Goal: Task Accomplishment & Management: Complete application form

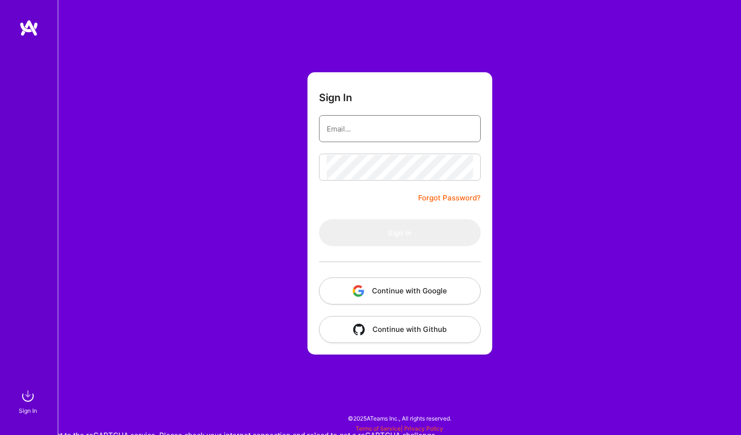
type input "[PERSON_NAME][EMAIL_ADDRESS][PERSON_NAME][DOMAIN_NAME]"
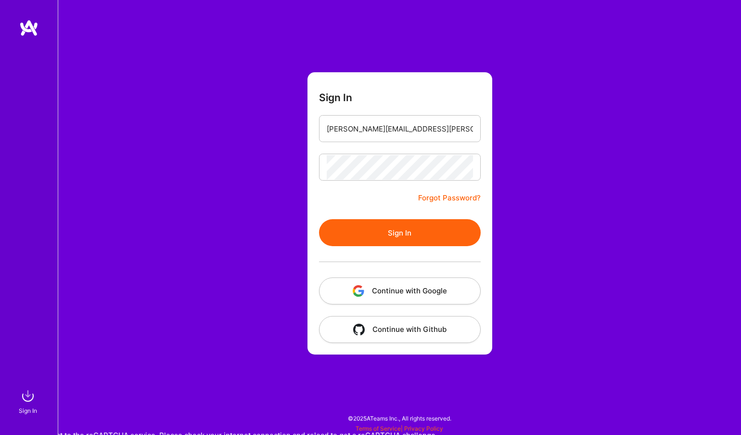
click at [354, 231] on button "Sign In" at bounding box center [400, 232] width 162 height 27
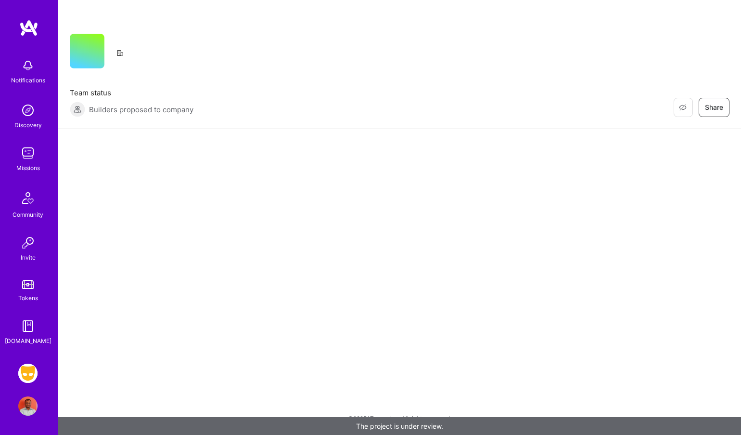
scroll to position [5, 0]
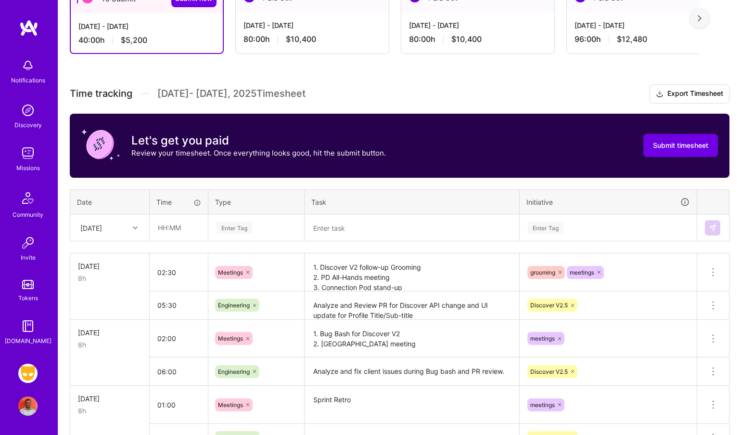
scroll to position [237, 0]
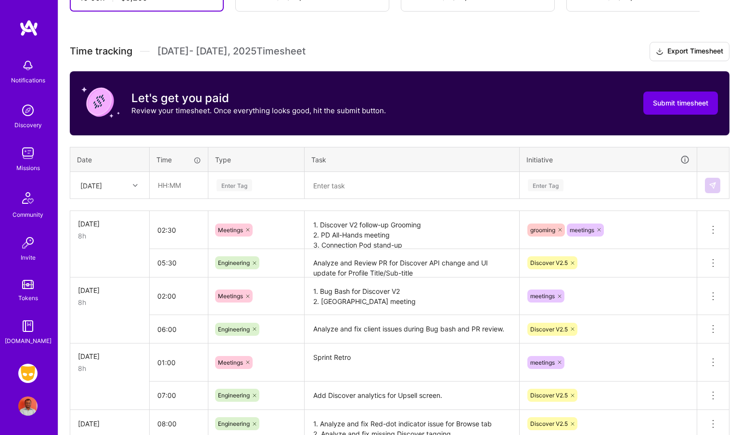
click at [135, 184] on icon at bounding box center [135, 185] width 5 height 5
click at [104, 335] on div "[DATE]" at bounding box center [110, 337] width 78 height 18
click at [173, 187] on input "text" at bounding box center [178, 185] width 57 height 26
type input "08:00"
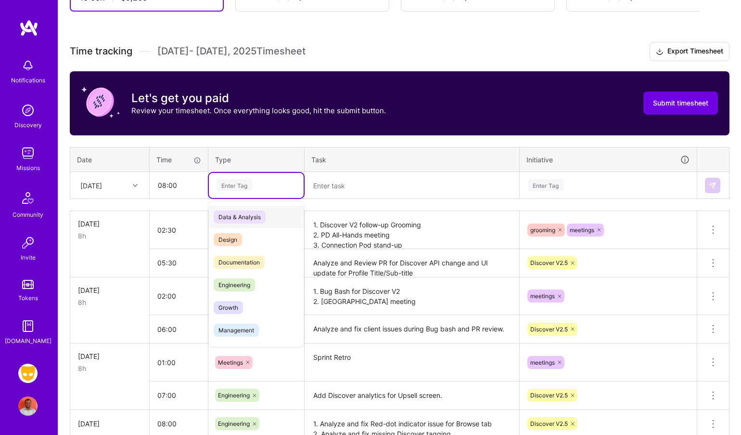
click at [223, 192] on div "Enter Tag" at bounding box center [256, 185] width 95 height 25
click at [247, 279] on span "Engineering" at bounding box center [234, 284] width 41 height 13
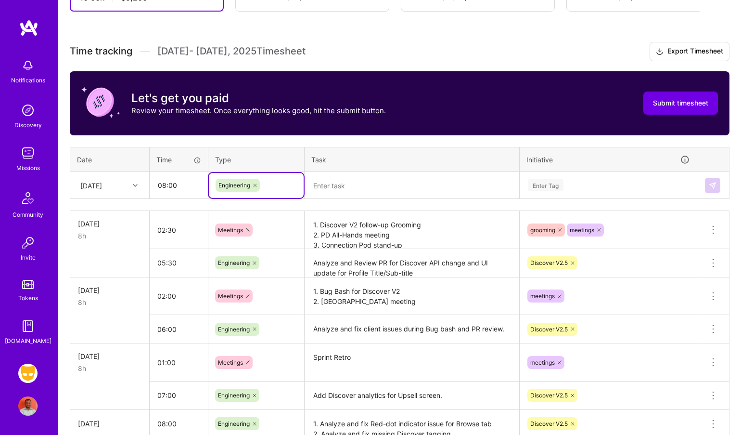
click at [355, 182] on textarea at bounding box center [412, 185] width 213 height 25
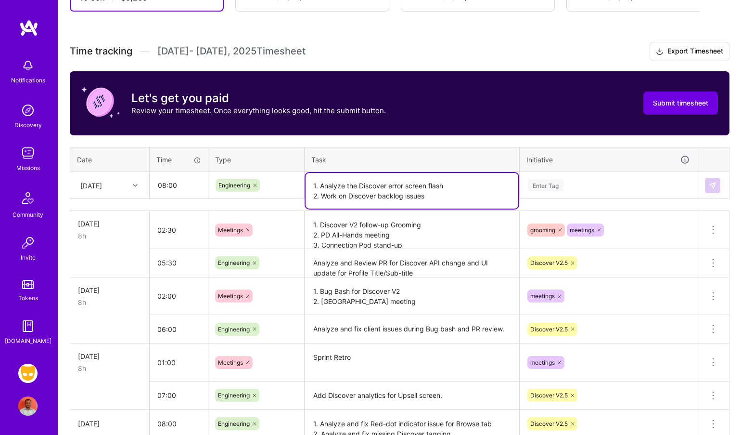
type textarea "1. Analyze the Discover error screen flash 2. Work on Discover backlog issues"
click at [539, 188] on div "Enter Tag" at bounding box center [546, 185] width 36 height 15
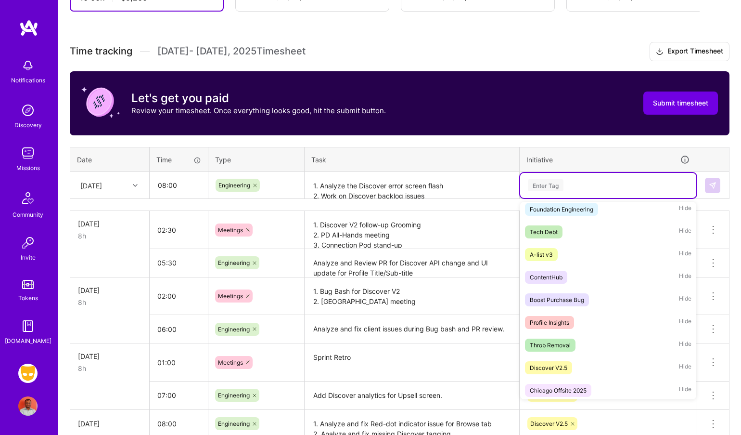
scroll to position [686, 0]
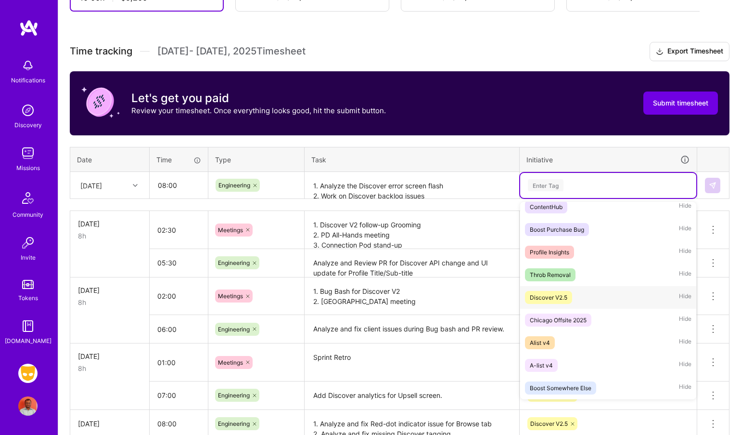
click at [598, 301] on div "Discover V2.5 Hide" at bounding box center [608, 297] width 176 height 23
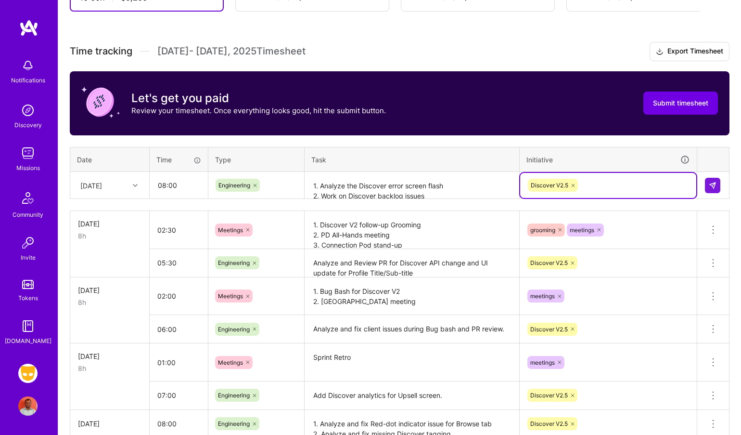
click at [408, 186] on textarea "1. Analyze the Discover error screen flash 2. Work on Discover backlog issues" at bounding box center [412, 186] width 213 height 26
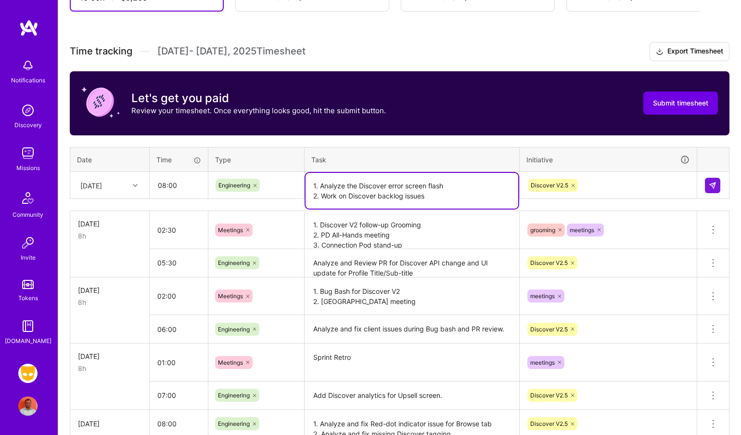
click at [408, 186] on textarea "1. Analyze the Discover error screen flash 2. Work on Discover backlog issues" at bounding box center [412, 191] width 213 height 36
click at [428, 197] on textarea "1. Analyze the Discover error screen flash 2. Work on Discover backlog issues" at bounding box center [412, 191] width 213 height 36
drag, startPoint x: 428, startPoint y: 197, endPoint x: 312, endPoint y: 165, distance: 120.4
click at [312, 165] on table "Date Time Type Task Initiative [DATE] 08:00 Engineering 1. Analyze the Discover…" at bounding box center [400, 173] width 660 height 52
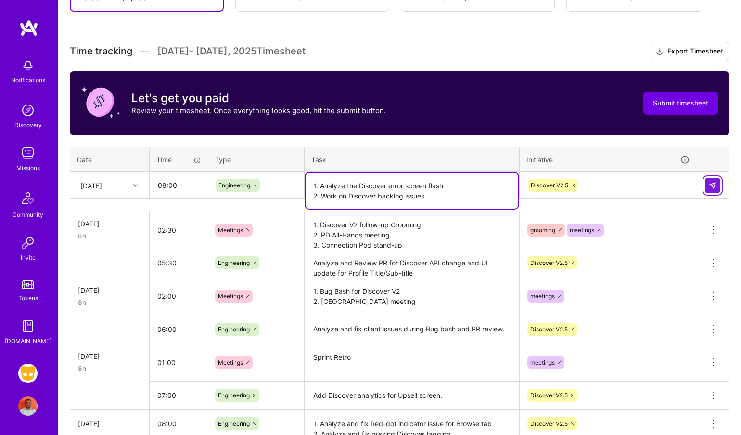
click at [714, 186] on img at bounding box center [713, 185] width 8 height 8
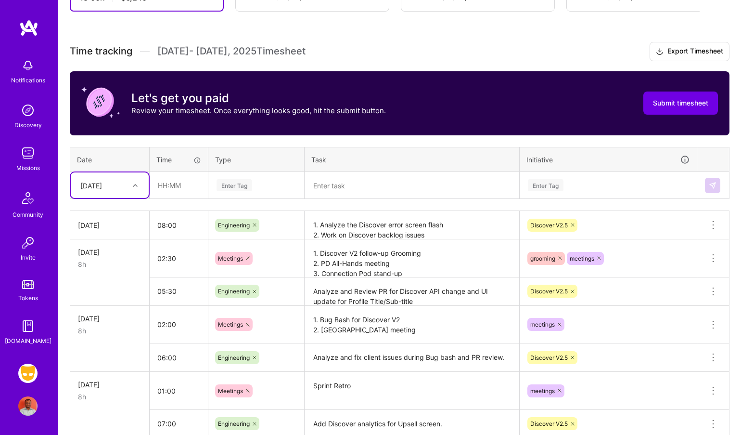
click at [122, 188] on div "[DATE]" at bounding box center [102, 185] width 53 height 16
click at [104, 334] on div "[DATE]" at bounding box center [110, 337] width 78 height 18
click at [177, 186] on input "text" at bounding box center [178, 185] width 57 height 26
type input "08:00"
click at [231, 186] on div "Enter Tag" at bounding box center [235, 185] width 36 height 15
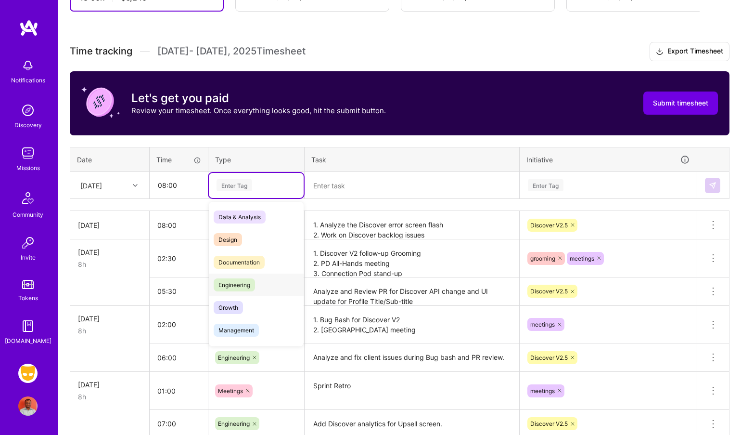
click at [231, 280] on span "Engineering" at bounding box center [234, 284] width 41 height 13
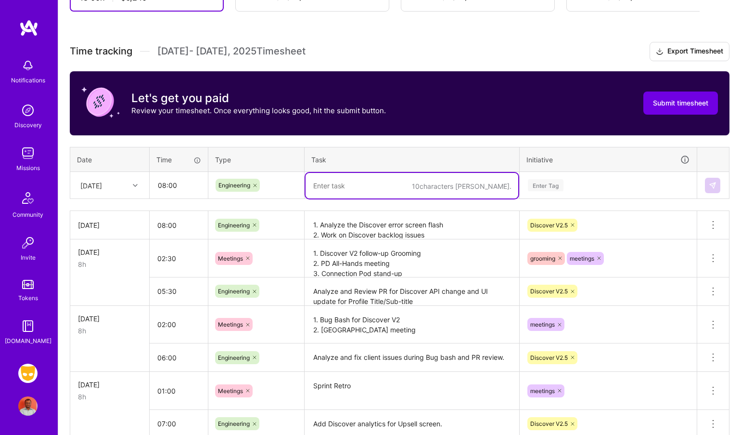
click at [358, 191] on textarea at bounding box center [412, 186] width 213 height 26
paste textarea "1. Analyze the Discover error screen flash 2. Work on Discover backlog issues"
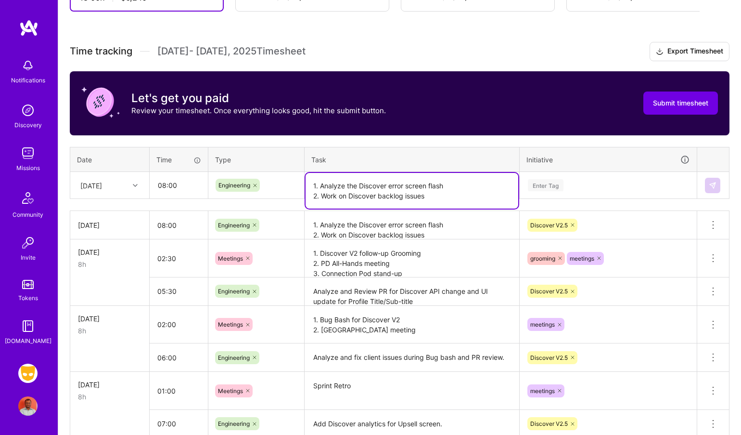
type textarea "1. Analyze the Discover error screen flash 2. Work on Discover backlog issues"
click at [579, 189] on div "Enter Tag" at bounding box center [608, 185] width 163 height 12
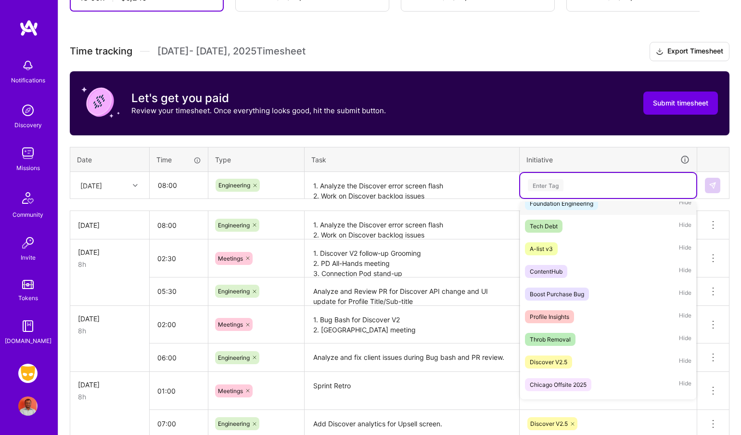
scroll to position [622, 0]
click at [572, 361] on span "Discover V2.5" at bounding box center [548, 361] width 47 height 13
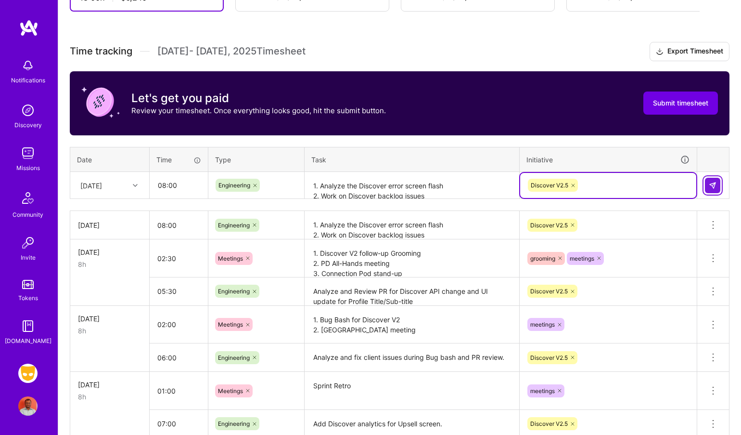
click at [712, 186] on img at bounding box center [713, 185] width 8 height 8
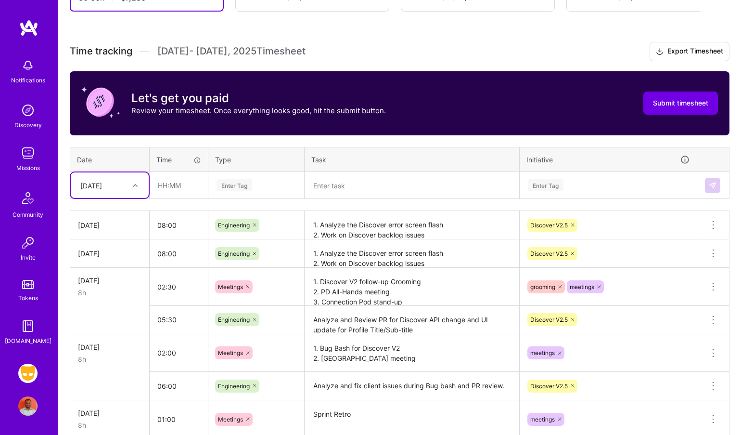
click at [131, 183] on div at bounding box center [136, 185] width 15 height 13
click at [108, 309] on div "[DATE]" at bounding box center [110, 310] width 78 height 18
click at [178, 186] on input "text" at bounding box center [178, 185] width 57 height 26
type input "08:00"
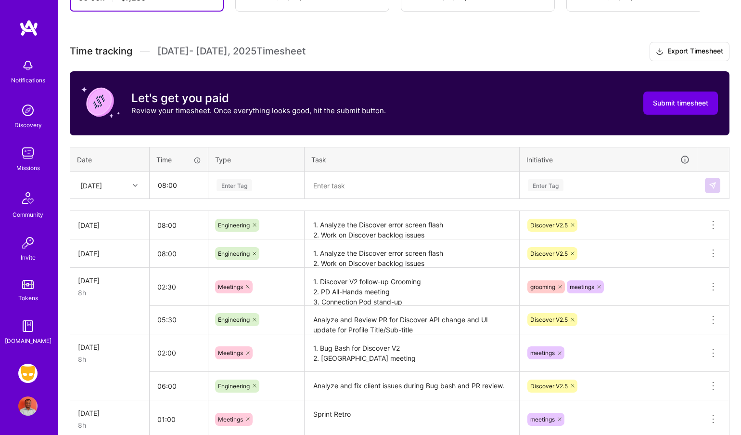
click at [237, 182] on div "Enter Tag" at bounding box center [235, 185] width 36 height 15
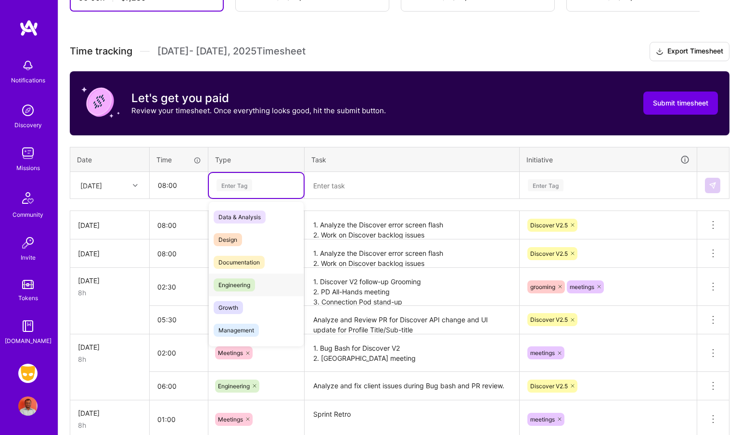
click at [244, 281] on span "Engineering" at bounding box center [234, 284] width 41 height 13
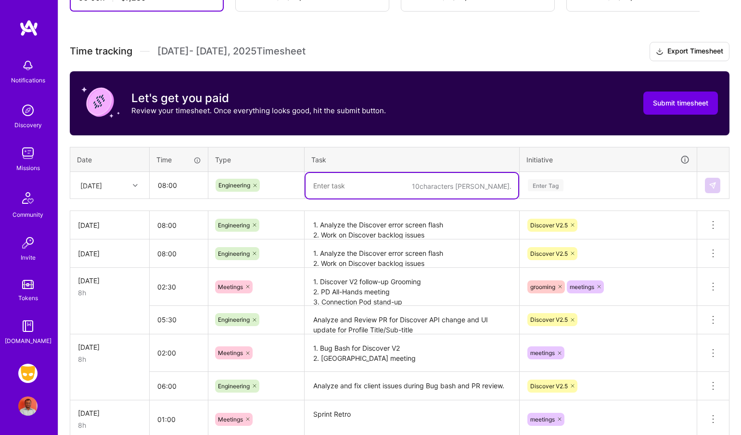
click at [346, 185] on textarea at bounding box center [412, 186] width 213 height 26
paste textarea "1. Analyze the Discover error screen flash 2. Work on Discover backlog issues"
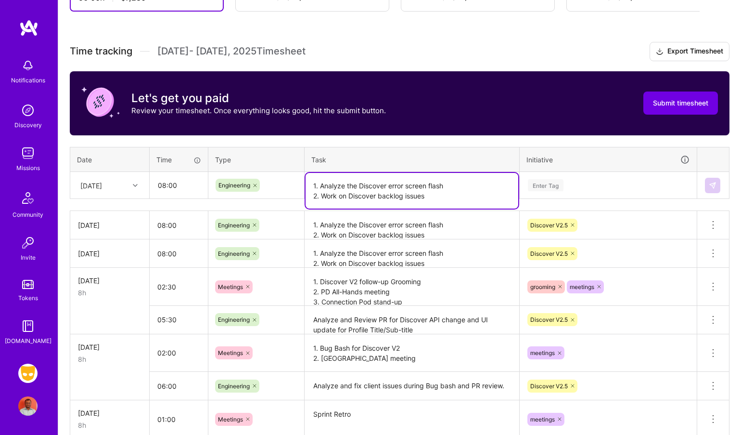
type textarea "1. Analyze the Discover error screen flash 2. Work on Discover backlog issues"
click at [556, 181] on div "Enter Tag" at bounding box center [546, 185] width 36 height 15
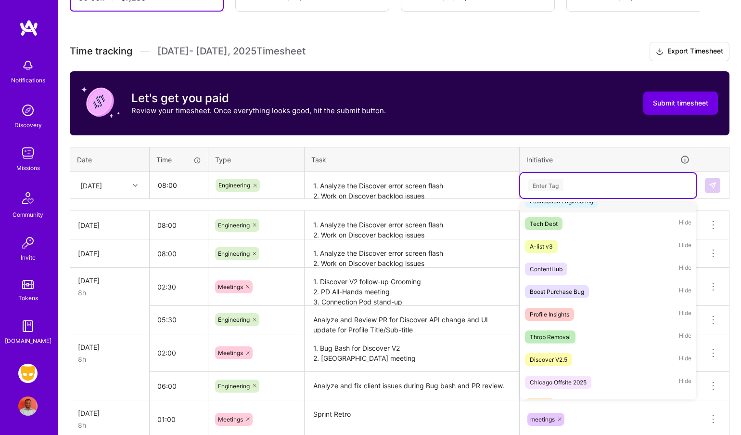
scroll to position [629, 0]
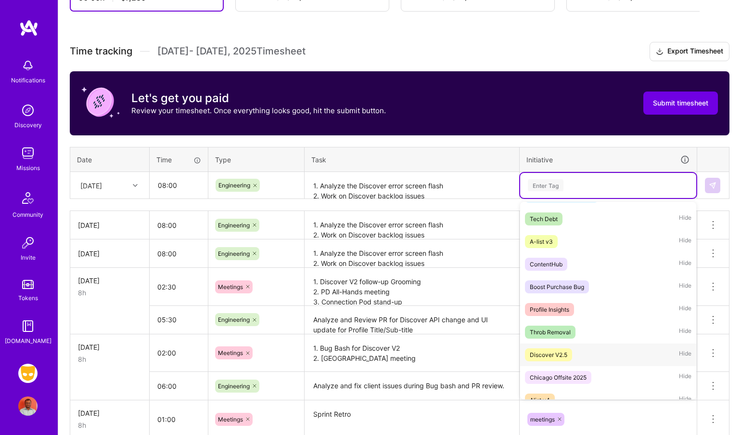
click at [566, 350] on div "Discover V2.5" at bounding box center [549, 354] width 38 height 10
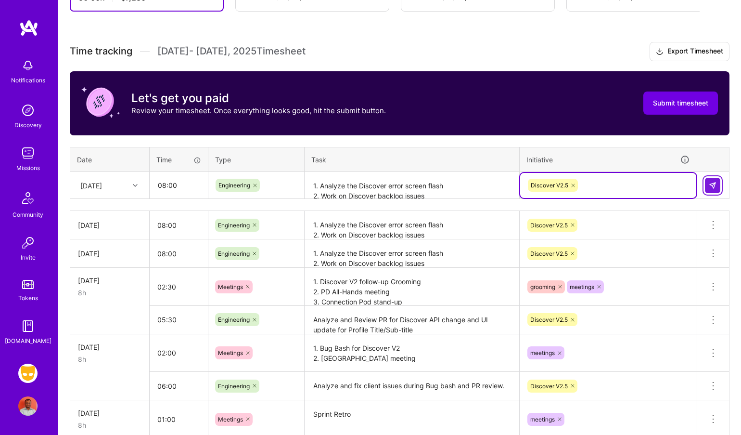
click at [712, 184] on img at bounding box center [713, 185] width 8 height 8
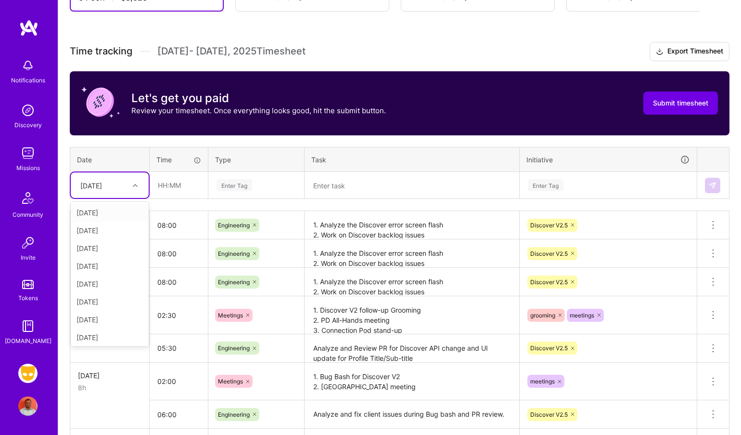
click at [132, 183] on div at bounding box center [136, 185] width 15 height 13
click at [110, 292] on div "[DATE]" at bounding box center [110, 292] width 78 height 18
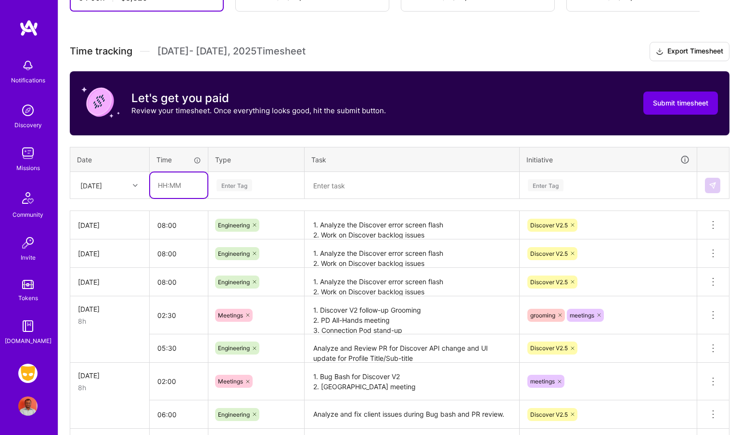
click at [172, 183] on input "text" at bounding box center [178, 185] width 57 height 26
type input "04:00"
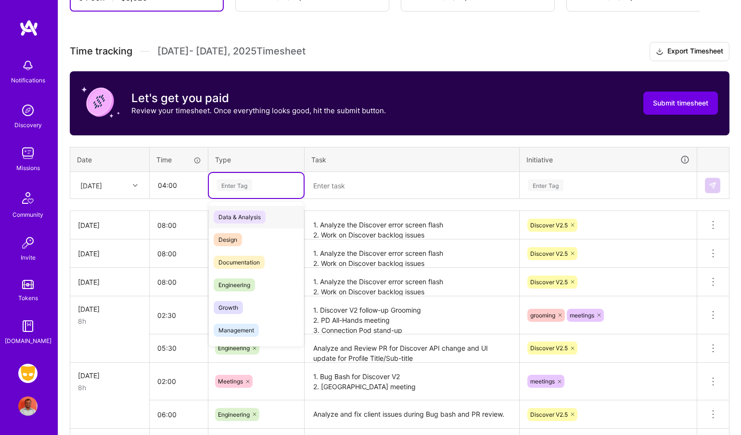
click at [227, 189] on div "Enter Tag" at bounding box center [235, 185] width 36 height 15
click at [240, 288] on span "Engineering" at bounding box center [234, 284] width 41 height 13
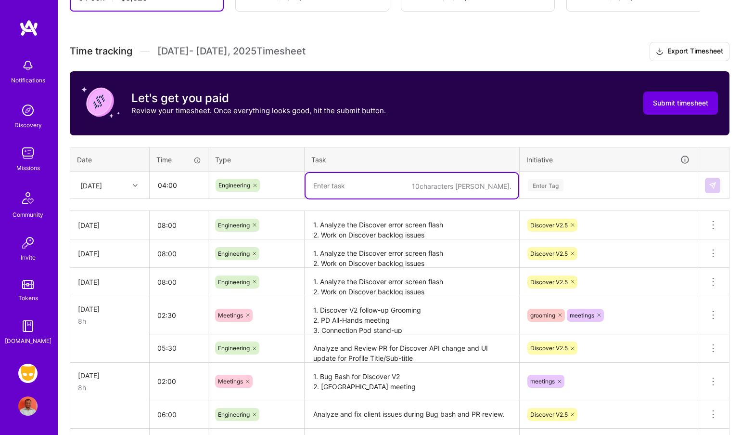
click at [347, 185] on textarea at bounding box center [412, 186] width 213 height 26
paste textarea "1. Analyze the Discover error screen flash 2. Work on Discover backlog issues"
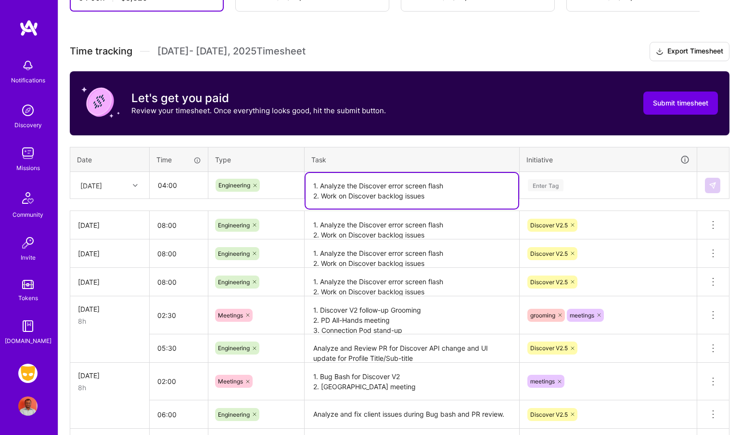
type textarea "1. Analyze the Discover error screen flash 2. Work on Discover backlog issues"
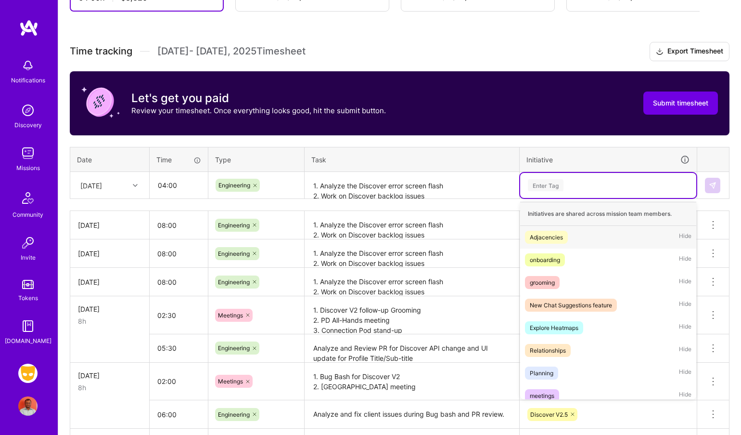
click at [562, 186] on div "Enter Tag" at bounding box center [546, 185] width 36 height 15
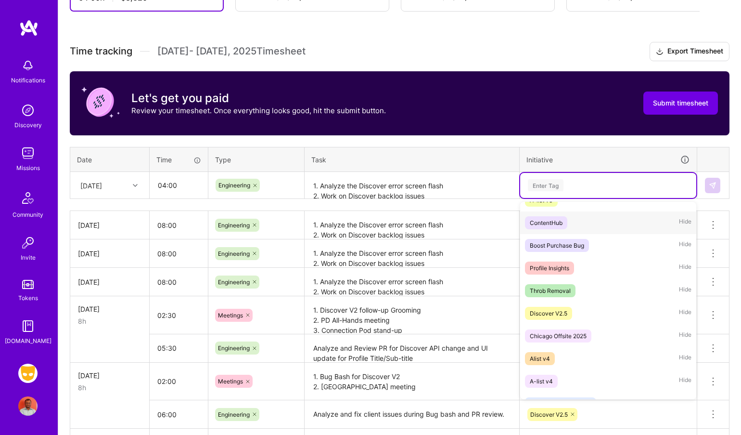
scroll to position [671, 0]
click at [558, 308] on div "Discover V2.5" at bounding box center [549, 313] width 38 height 10
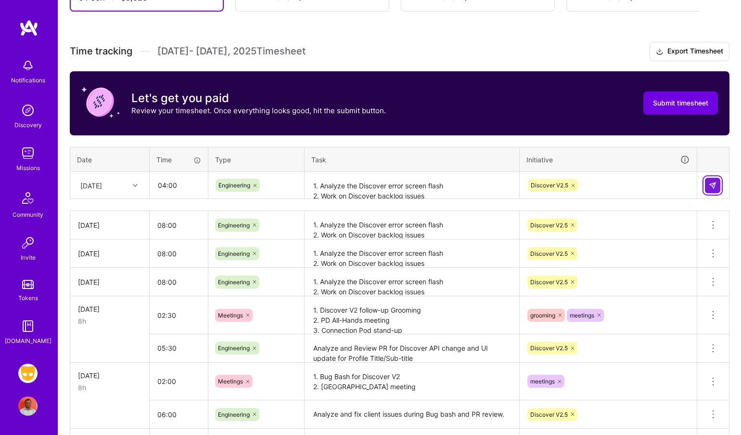
click at [710, 189] on img at bounding box center [713, 185] width 8 height 8
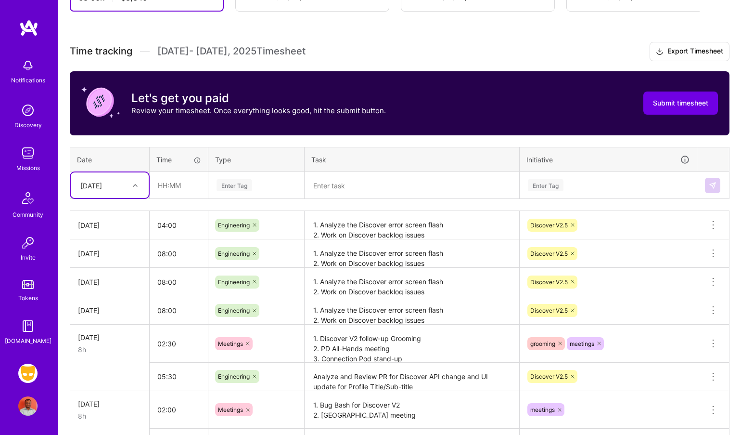
click at [126, 182] on div "[DATE]" at bounding box center [102, 185] width 53 height 16
click at [110, 282] on div "[DATE]" at bounding box center [110, 282] width 78 height 18
click at [131, 179] on div at bounding box center [136, 185] width 15 height 13
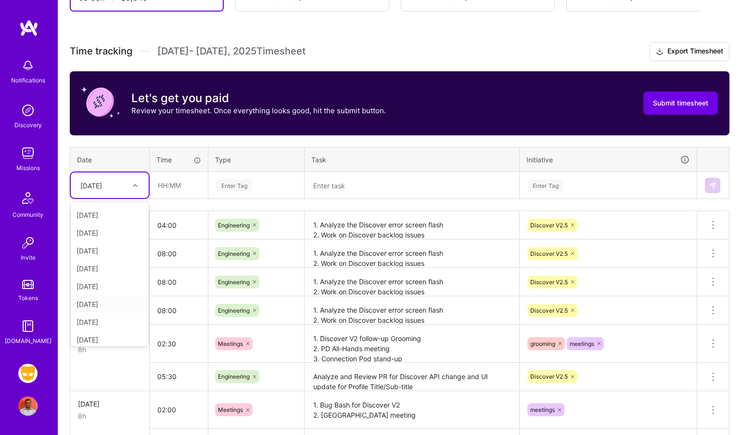
click at [107, 304] on div "[DATE]" at bounding box center [110, 304] width 78 height 18
click at [176, 181] on input "text" at bounding box center [178, 185] width 57 height 26
type input "04:00"
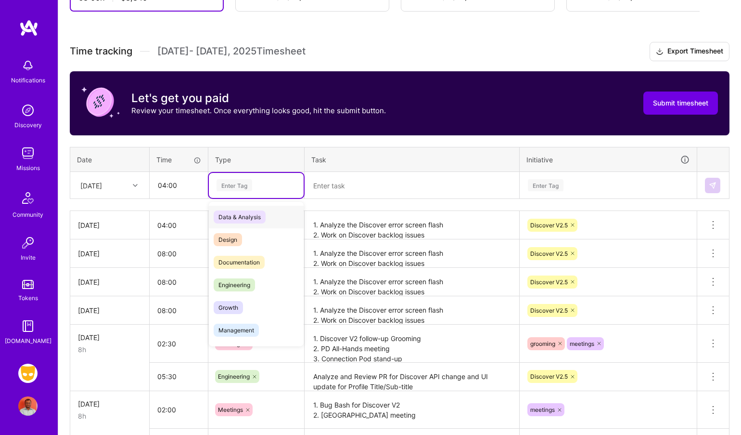
click at [241, 186] on div "Enter Tag" at bounding box center [235, 185] width 36 height 15
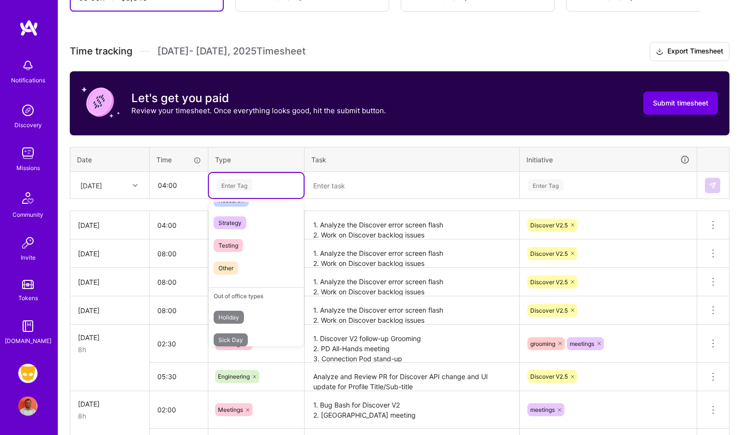
scroll to position [274, 0]
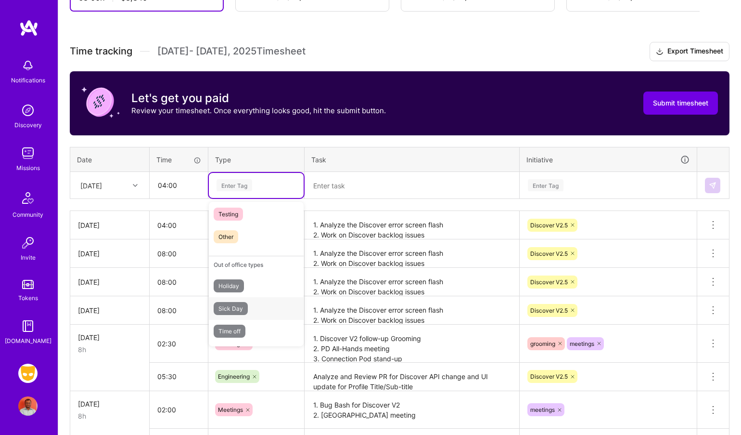
click at [237, 304] on span "Sick Day" at bounding box center [231, 308] width 34 height 13
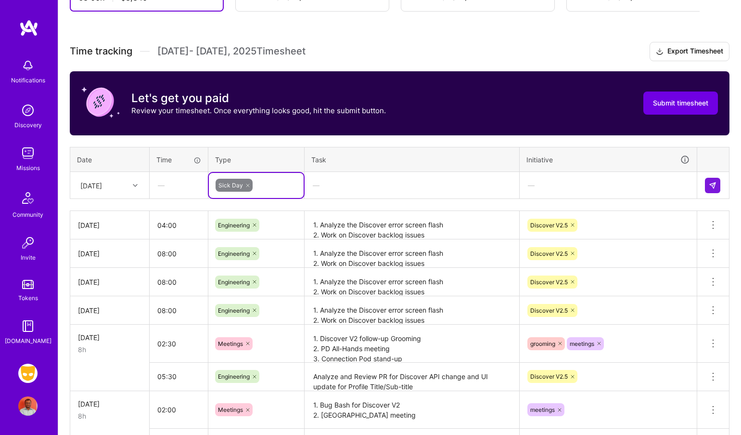
click at [369, 177] on div "—" at bounding box center [412, 185] width 214 height 26
click at [160, 183] on div "—" at bounding box center [178, 185] width 57 height 26
click at [247, 184] on icon at bounding box center [248, 185] width 6 height 6
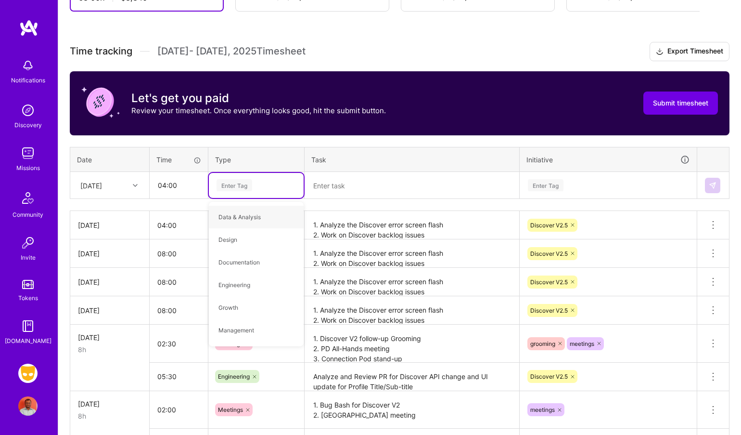
click at [243, 183] on div "Enter Tag" at bounding box center [235, 185] width 36 height 15
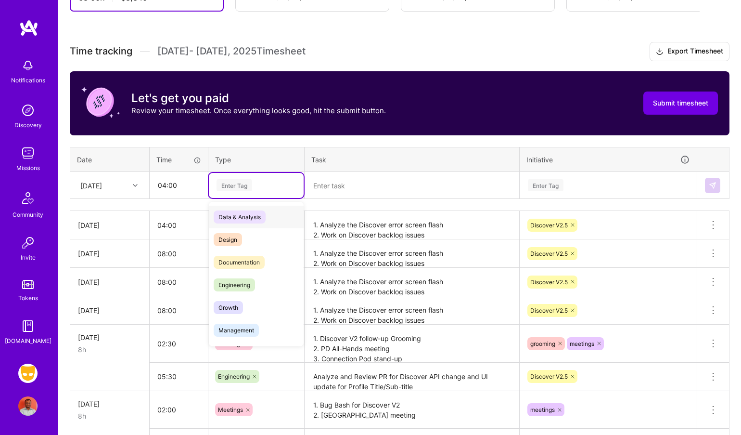
click at [262, 182] on div "Enter Tag" at bounding box center [256, 185] width 81 height 12
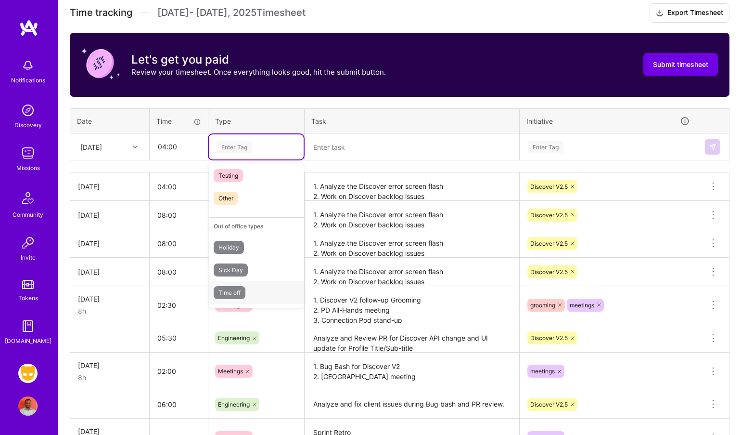
click at [253, 289] on div "Time off" at bounding box center [256, 292] width 95 height 23
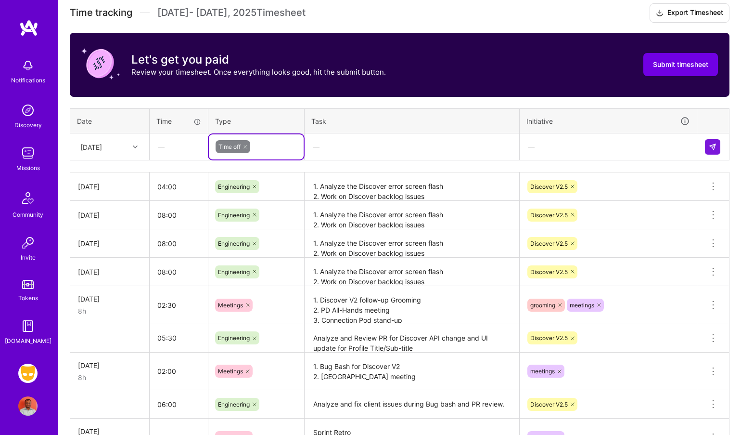
click at [176, 148] on div "—" at bounding box center [178, 147] width 57 height 26
click at [716, 147] on img at bounding box center [713, 147] width 8 height 8
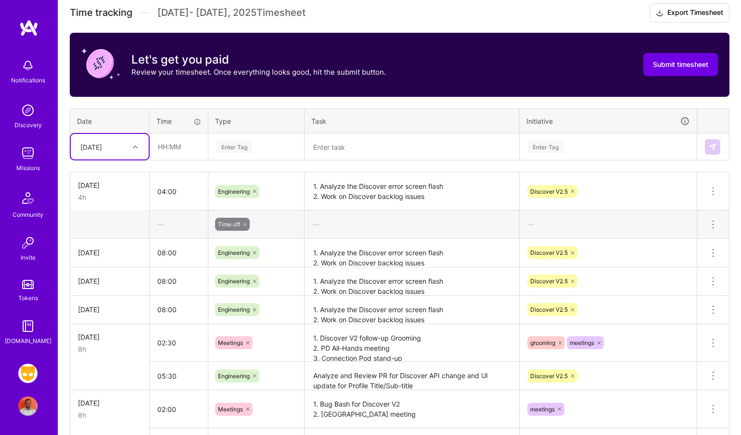
click at [166, 222] on div "—" at bounding box center [179, 224] width 58 height 26
click at [244, 224] on icon at bounding box center [245, 224] width 6 height 6
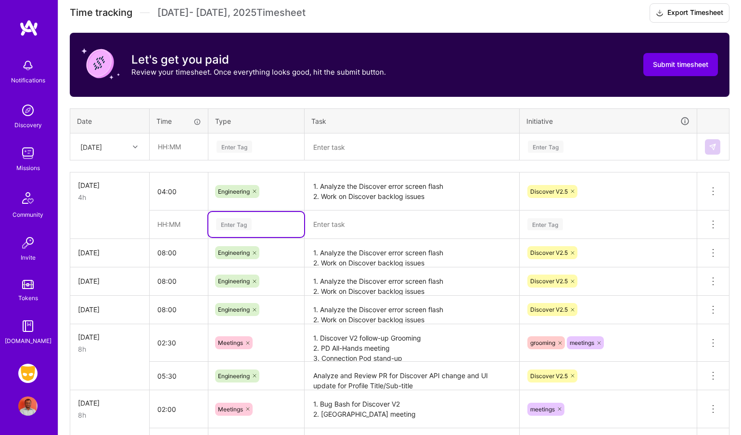
click at [244, 224] on div "Enter Tag" at bounding box center [234, 224] width 36 height 15
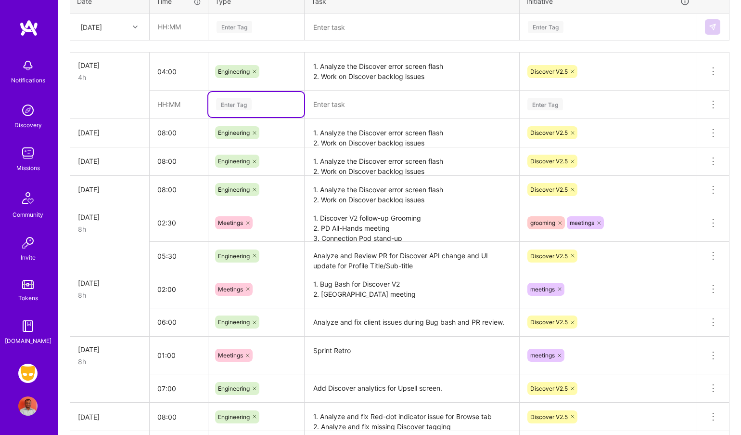
scroll to position [395, 0]
click at [244, 107] on div "Enter Tag" at bounding box center [234, 104] width 36 height 15
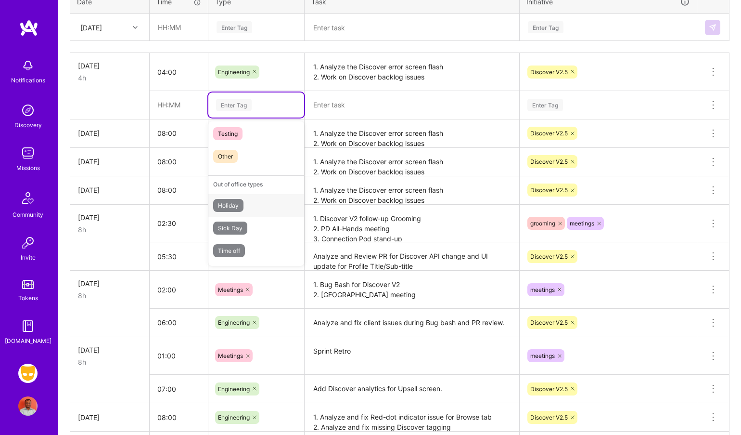
scroll to position [274, 0]
click at [241, 229] on span "Sick Day" at bounding box center [230, 227] width 34 height 13
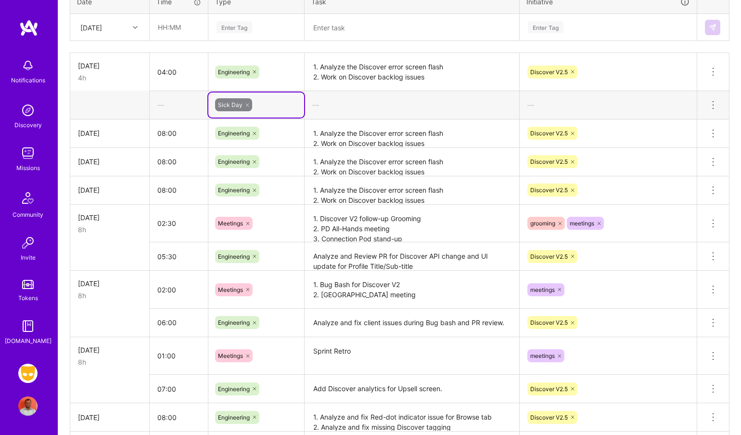
click at [452, 110] on div "—" at bounding box center [412, 105] width 215 height 26
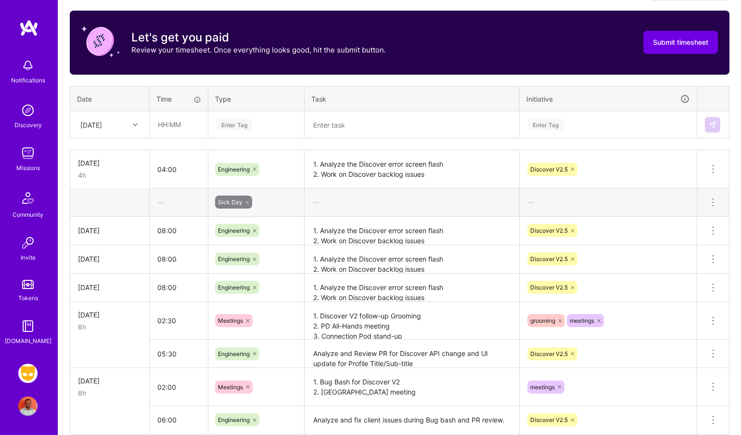
scroll to position [292, 0]
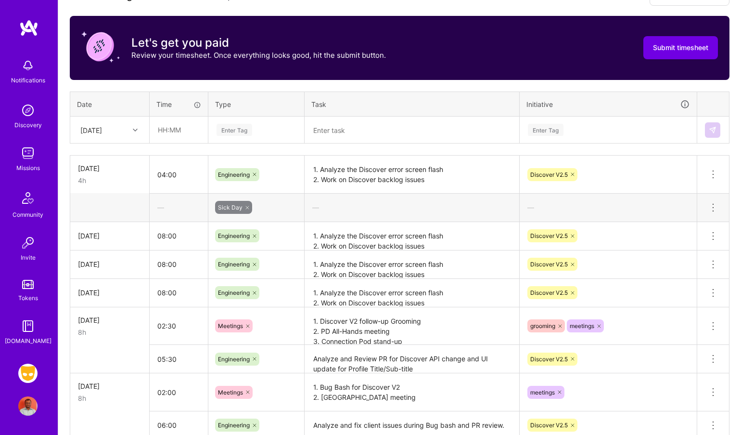
click at [133, 124] on div at bounding box center [136, 130] width 15 height 13
click at [113, 230] on div "[DATE]" at bounding box center [110, 234] width 78 height 18
click at [113, 230] on td "[DATE]" at bounding box center [109, 235] width 79 height 28
click at [169, 123] on input "text" at bounding box center [178, 130] width 57 height 26
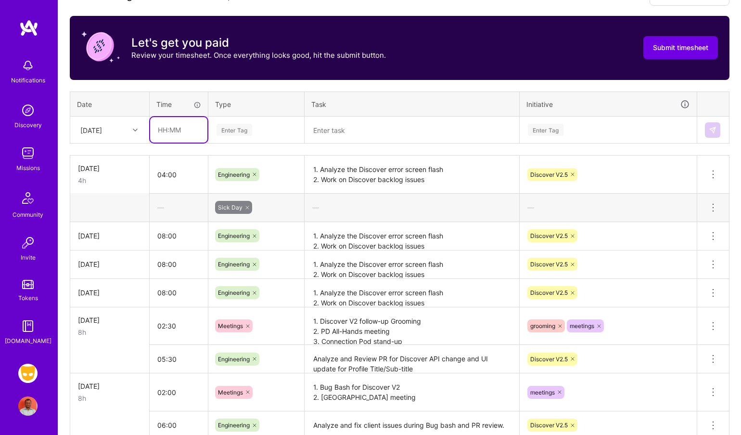
type input "08:00"
click at [248, 125] on div "Enter Tag" at bounding box center [235, 129] width 36 height 15
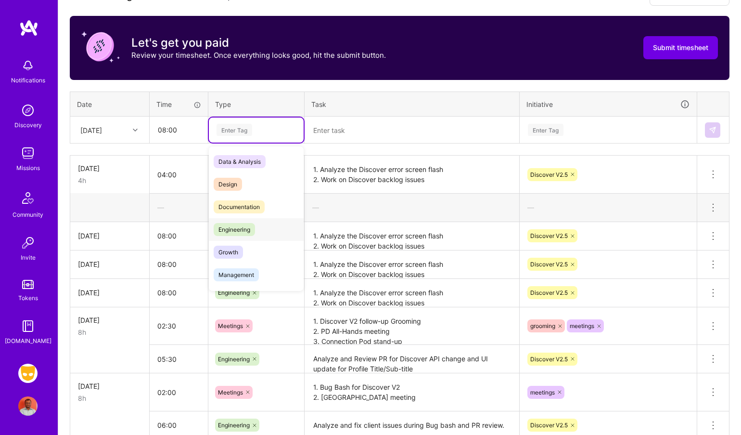
click at [246, 230] on span "Engineering" at bounding box center [234, 229] width 41 height 13
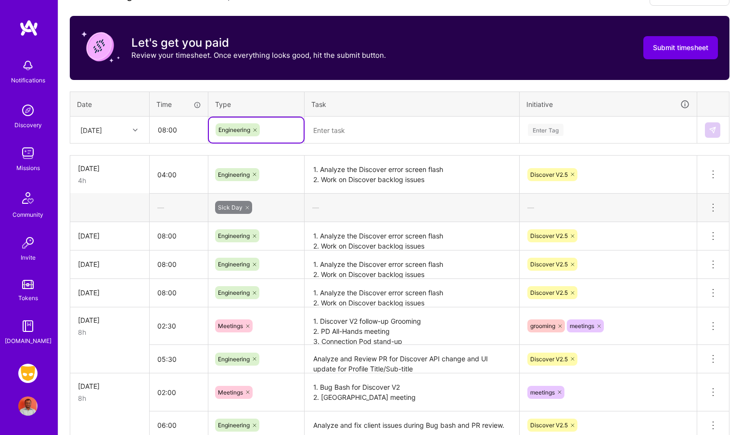
click at [365, 125] on textarea at bounding box center [412, 129] width 213 height 25
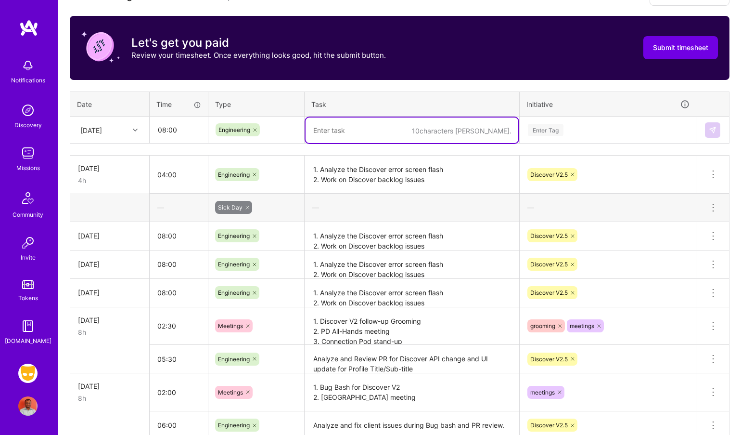
paste textarea "1. Analyze the Discover error screen flash 2. Work on Discover backlog issues"
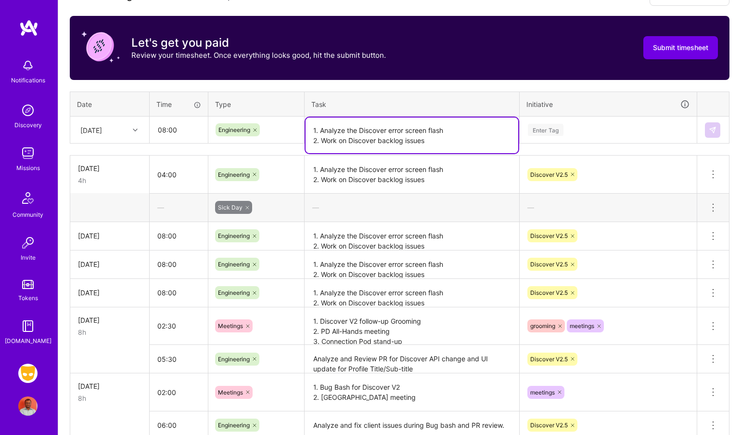
type textarea "1. Analyze the Discover error screen flash 2. Work on Discover backlog issues"
click at [550, 133] on div "Enter Tag" at bounding box center [546, 129] width 36 height 15
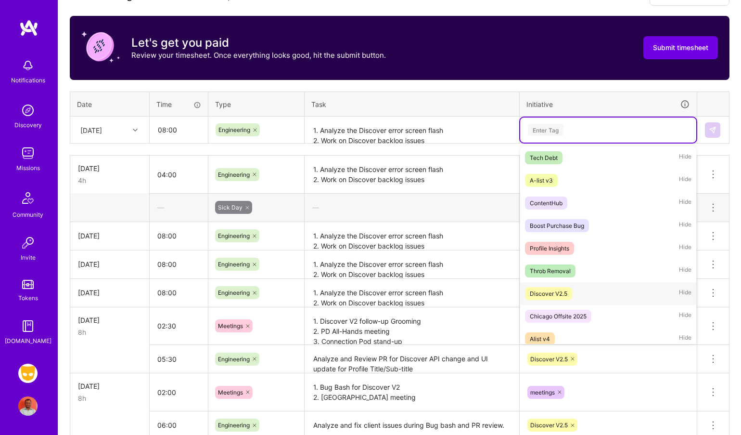
scroll to position [686, 0]
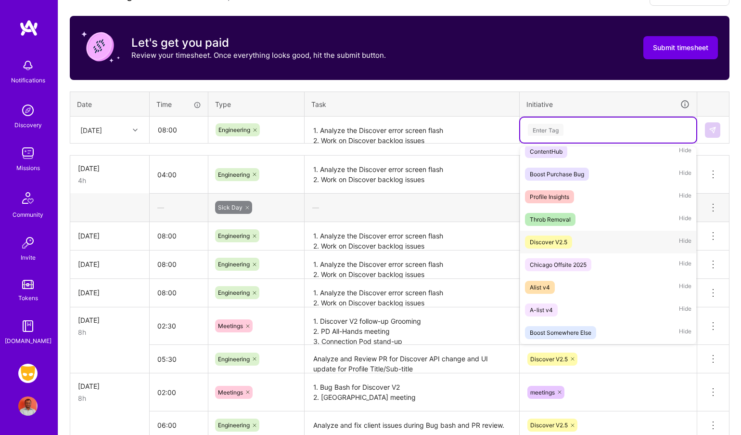
click at [555, 249] on div "Discover V2.5 Hide" at bounding box center [608, 242] width 176 height 23
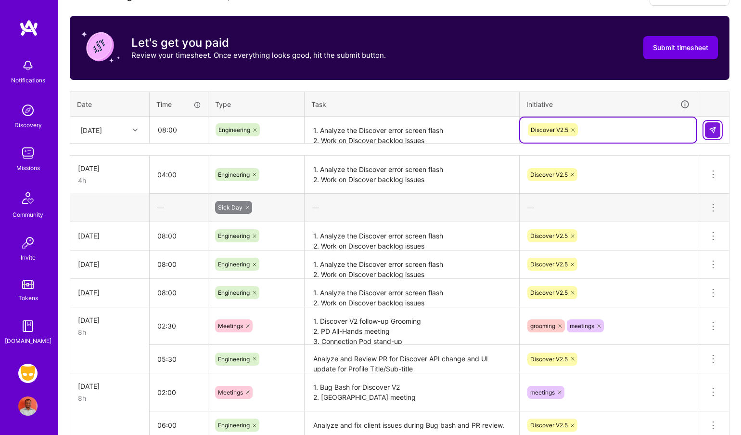
click at [711, 132] on img at bounding box center [713, 130] width 8 height 8
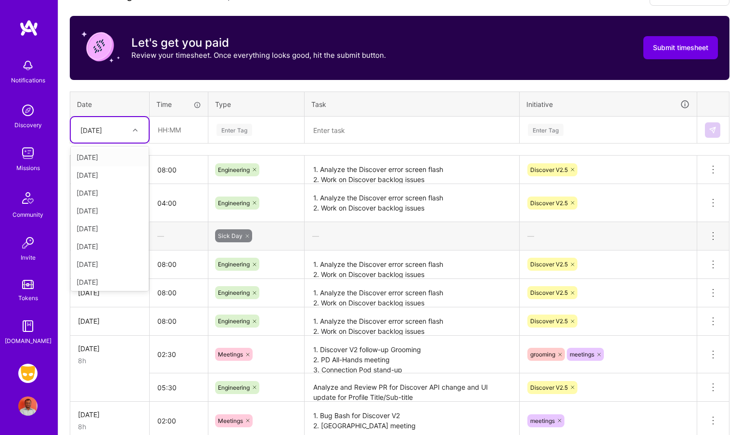
click at [134, 131] on icon at bounding box center [135, 130] width 5 height 5
click at [104, 279] on div "[DATE]" at bounding box center [110, 280] width 78 height 18
click at [167, 140] on input "text" at bounding box center [178, 130] width 57 height 26
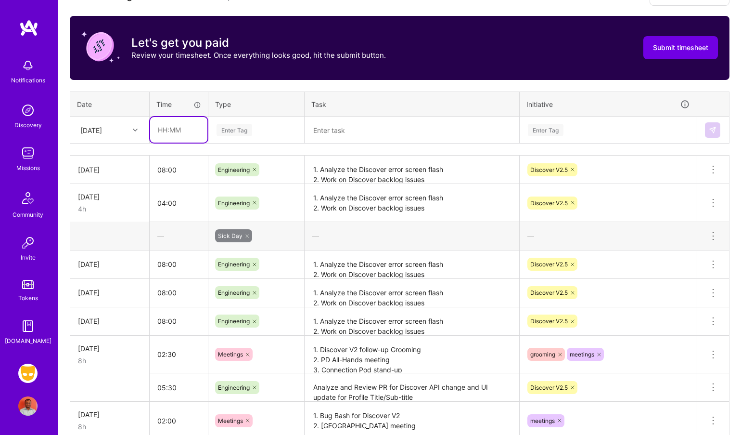
type input "08:00"
click at [236, 134] on div "Enter Tag" at bounding box center [235, 129] width 36 height 15
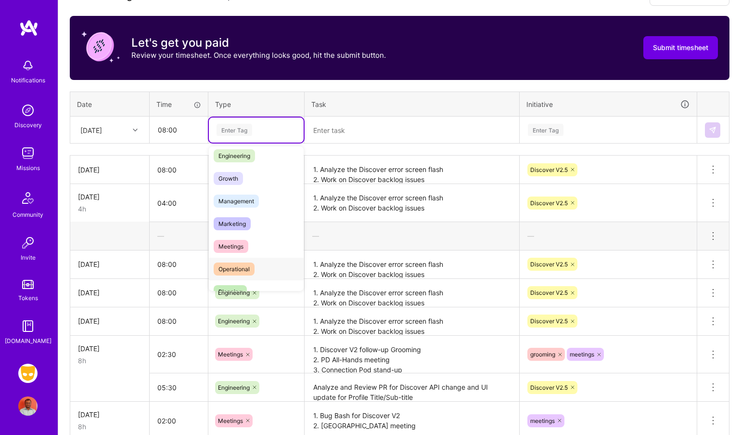
scroll to position [49, 0]
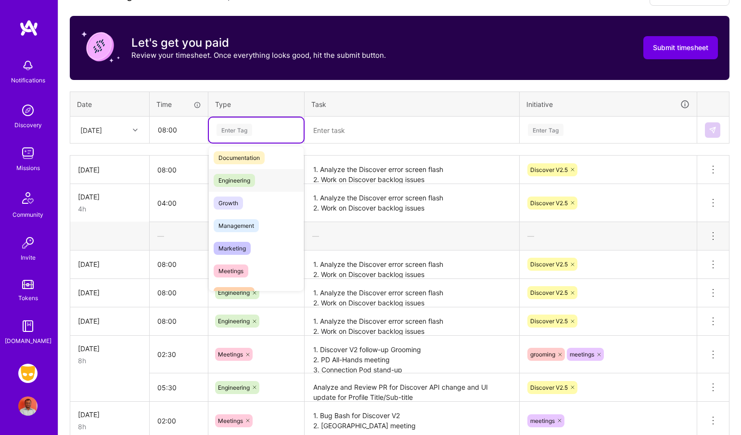
click at [253, 183] on span "Engineering" at bounding box center [234, 180] width 41 height 13
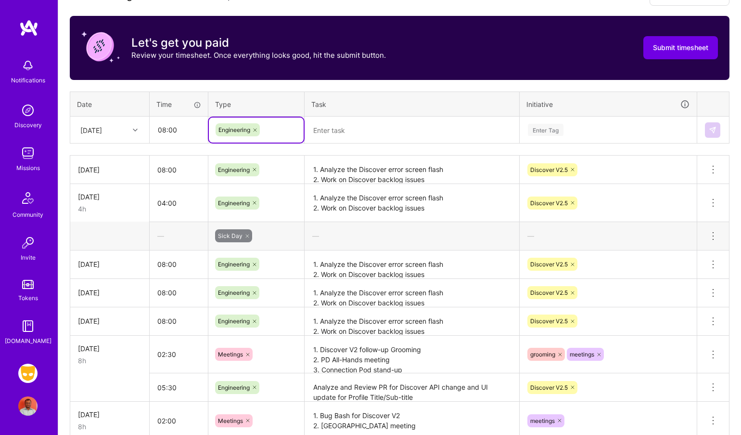
click at [337, 131] on textarea at bounding box center [412, 130] width 213 height 26
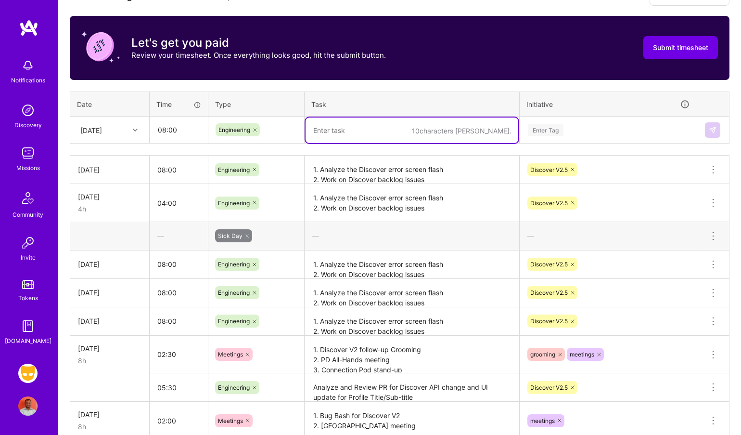
paste textarea "1. Analyze the Discover error screen flash 2. Work on Discover backlog issues"
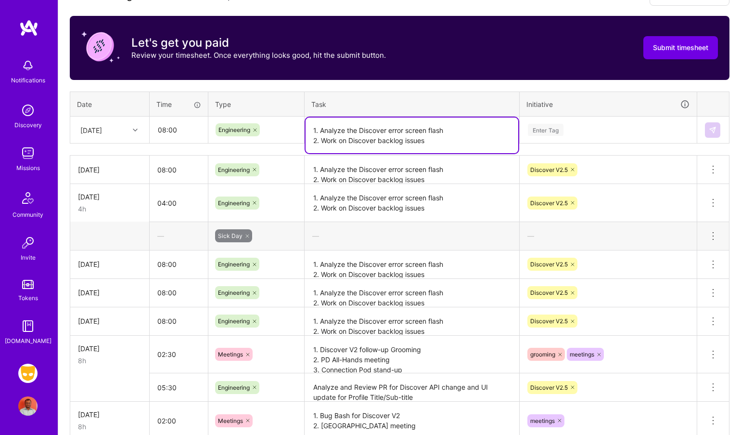
type textarea "1. Analyze the Discover error screen flash 2. Work on Discover backlog issues"
click at [548, 127] on div "Enter Tag" at bounding box center [546, 129] width 36 height 15
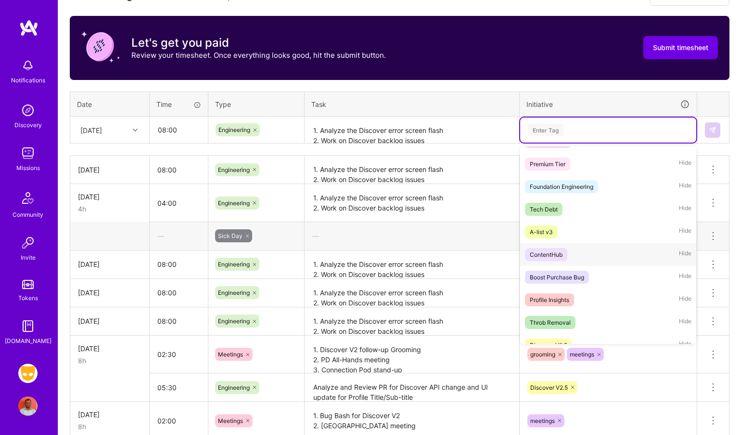
scroll to position [686, 0]
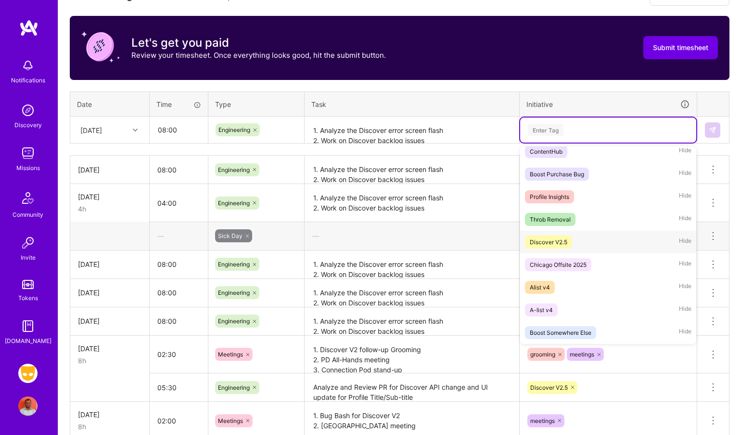
click at [568, 240] on span "Discover V2.5" at bounding box center [548, 241] width 47 height 13
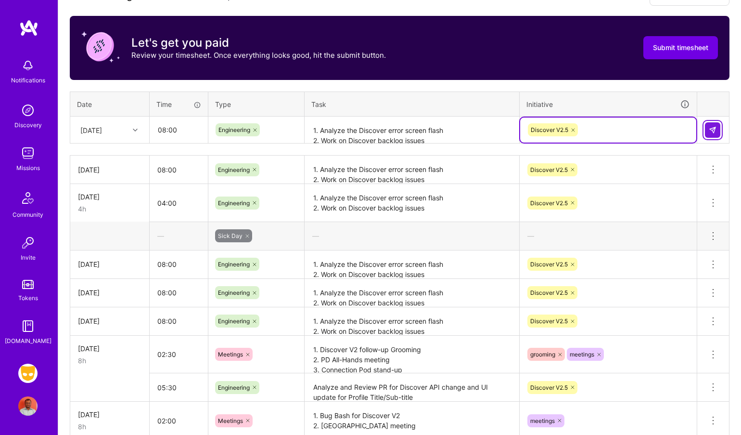
click at [710, 129] on img at bounding box center [713, 130] width 8 height 8
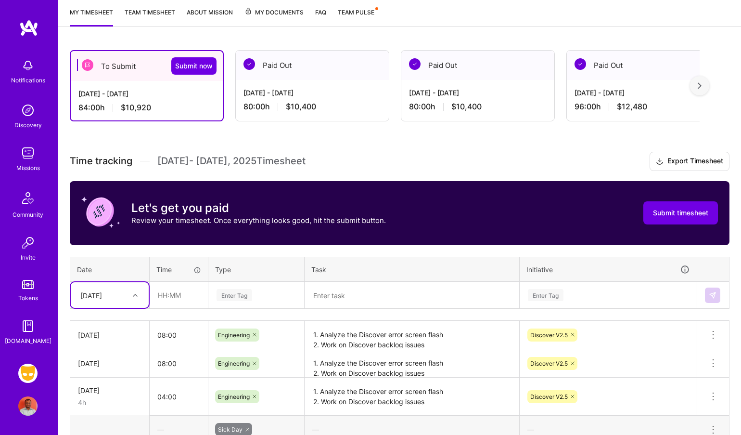
scroll to position [127, 0]
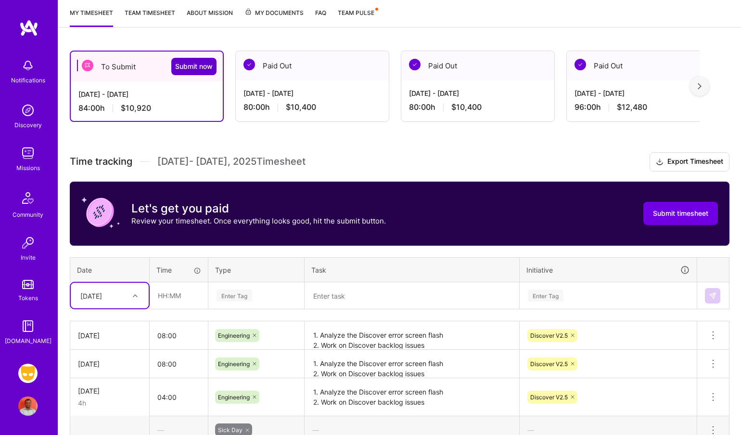
click at [199, 68] on span "Submit now" at bounding box center [194, 67] width 38 height 10
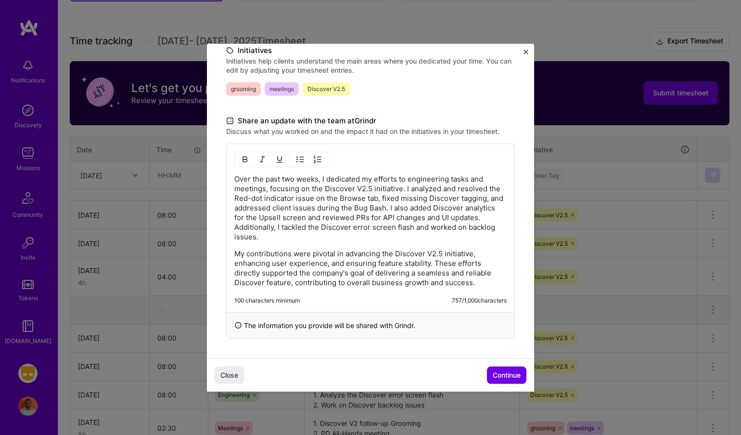
scroll to position [247, 0]
click at [493, 372] on span "Continue" at bounding box center [507, 375] width 28 height 10
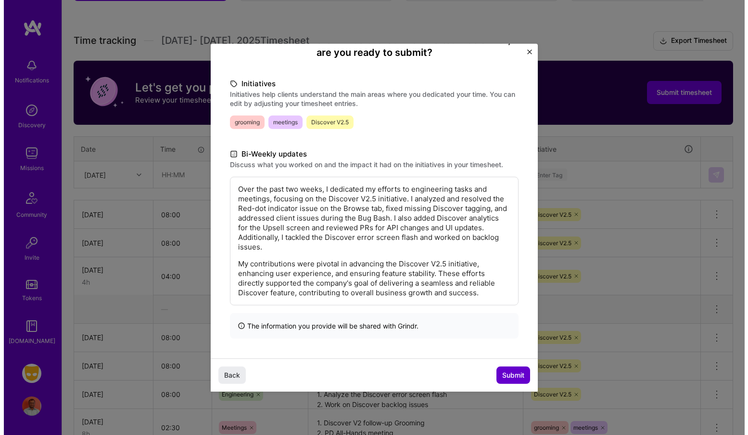
scroll to position [99, 0]
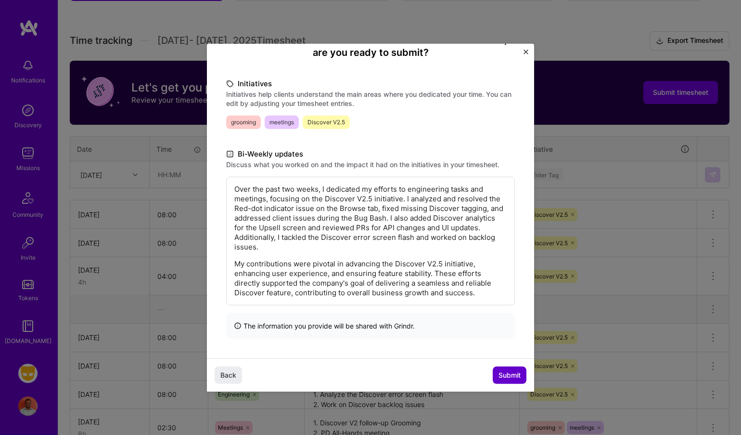
click at [507, 375] on span "Submit" at bounding box center [510, 375] width 22 height 10
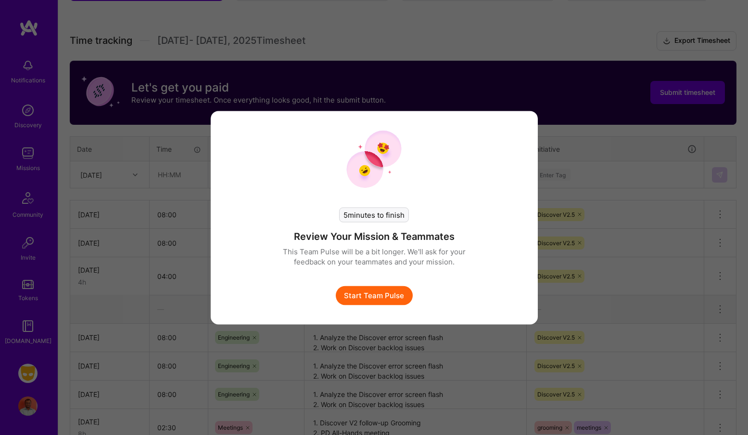
click at [377, 292] on button "Start Team Pulse" at bounding box center [374, 294] width 77 height 19
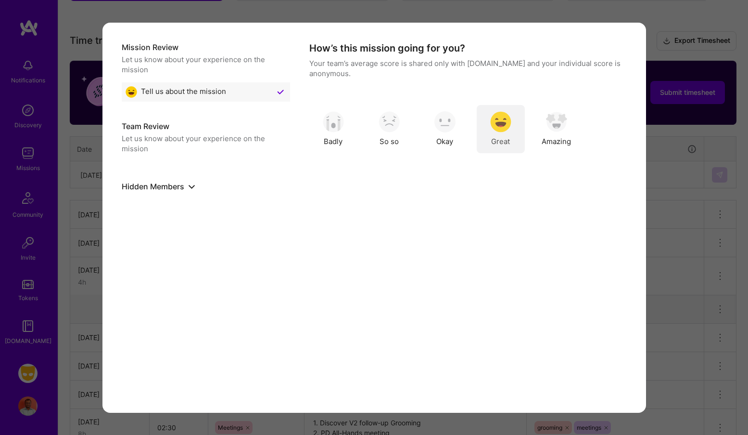
click at [500, 141] on span "Great" at bounding box center [500, 141] width 19 height 10
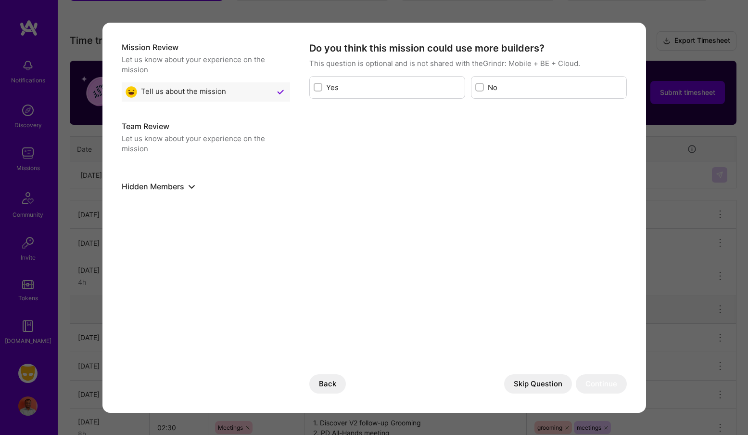
click at [485, 86] on div "No" at bounding box center [549, 87] width 156 height 23
click at [480, 86] on input "modal" at bounding box center [480, 87] width 7 height 7
checkbox input "true"
click at [596, 389] on button "Continue" at bounding box center [601, 383] width 51 height 19
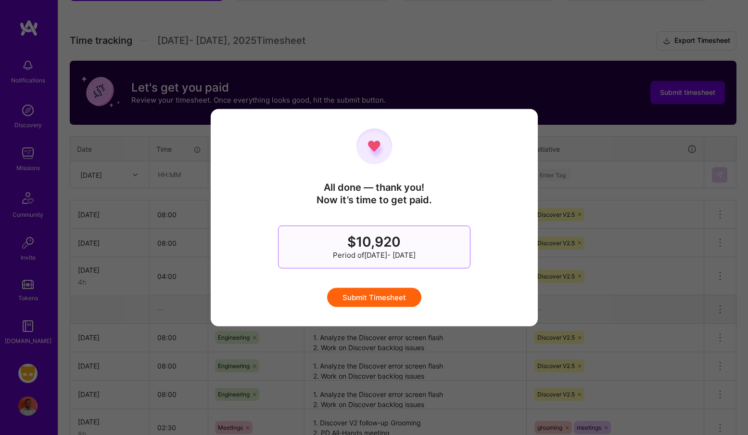
click at [404, 289] on button "Submit Timesheet" at bounding box center [374, 296] width 94 height 19
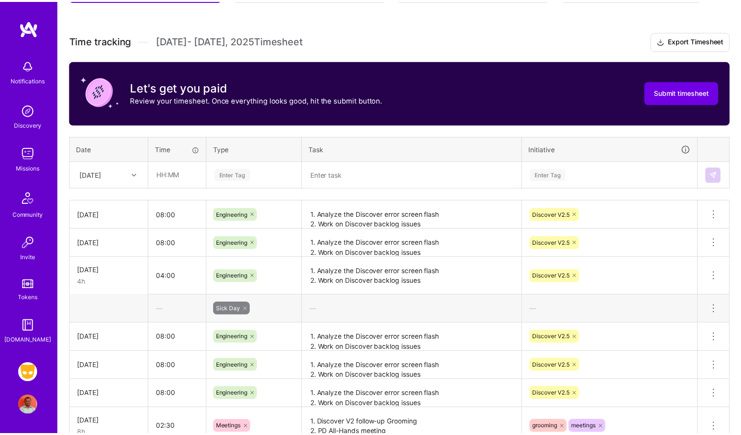
scroll to position [0, 0]
